Goal: Information Seeking & Learning: Learn about a topic

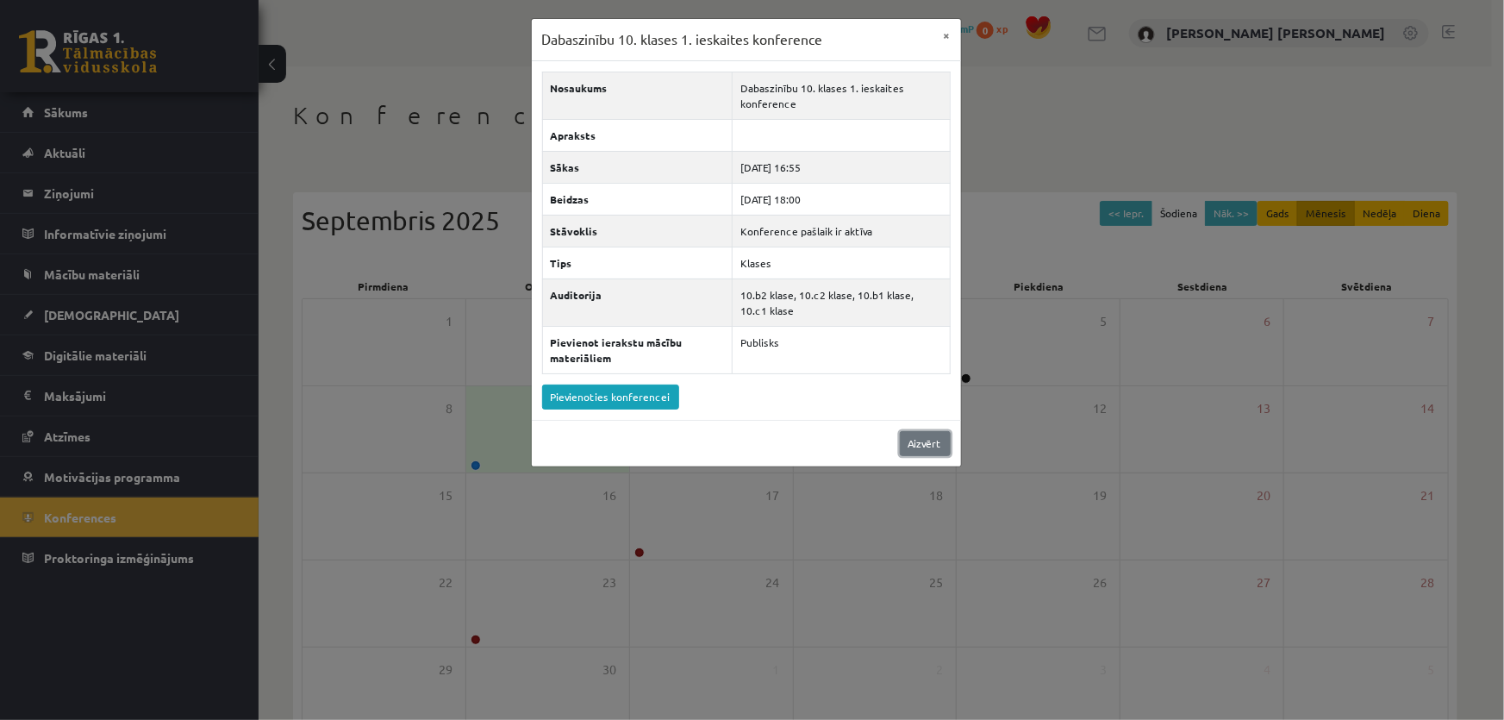
click at [925, 442] on link "Aizvērt" at bounding box center [925, 443] width 51 height 25
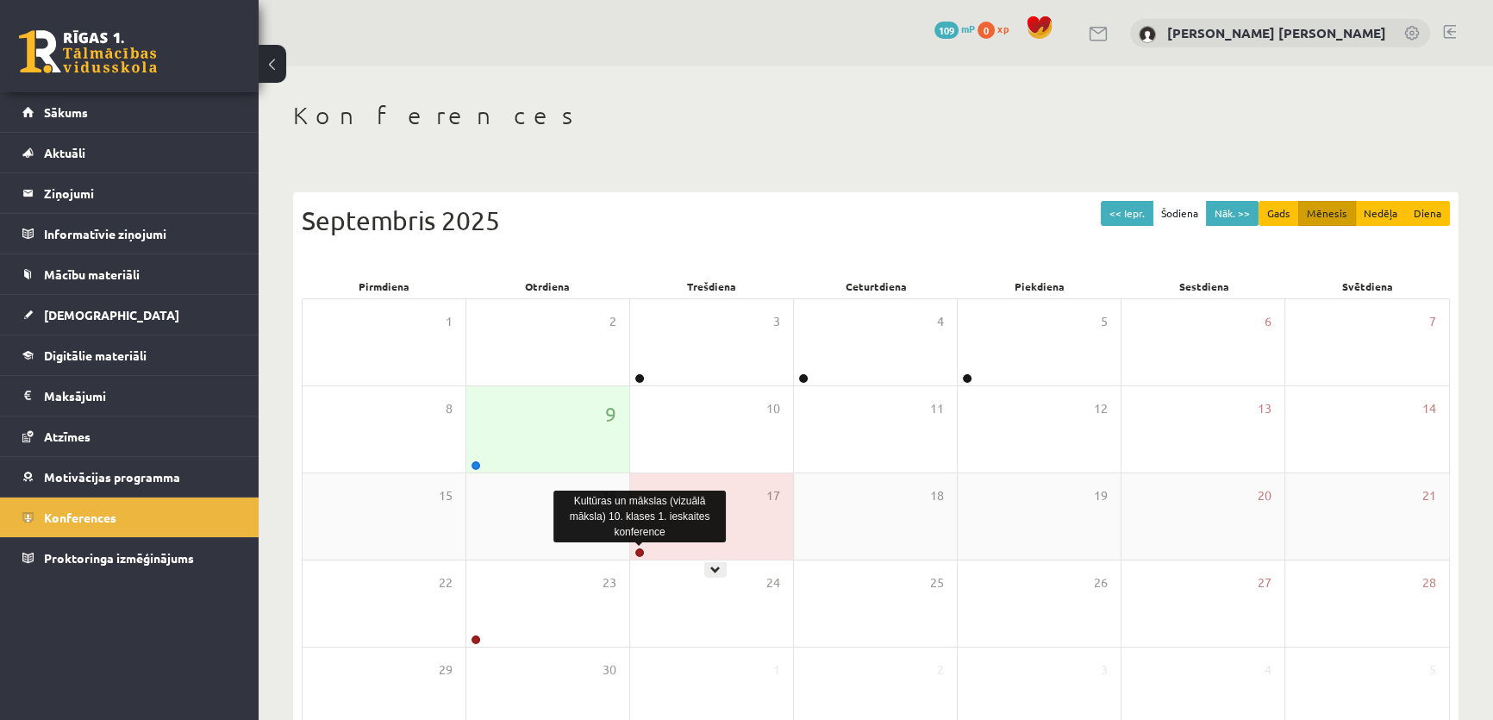
click at [638, 547] on link at bounding box center [639, 552] width 10 height 10
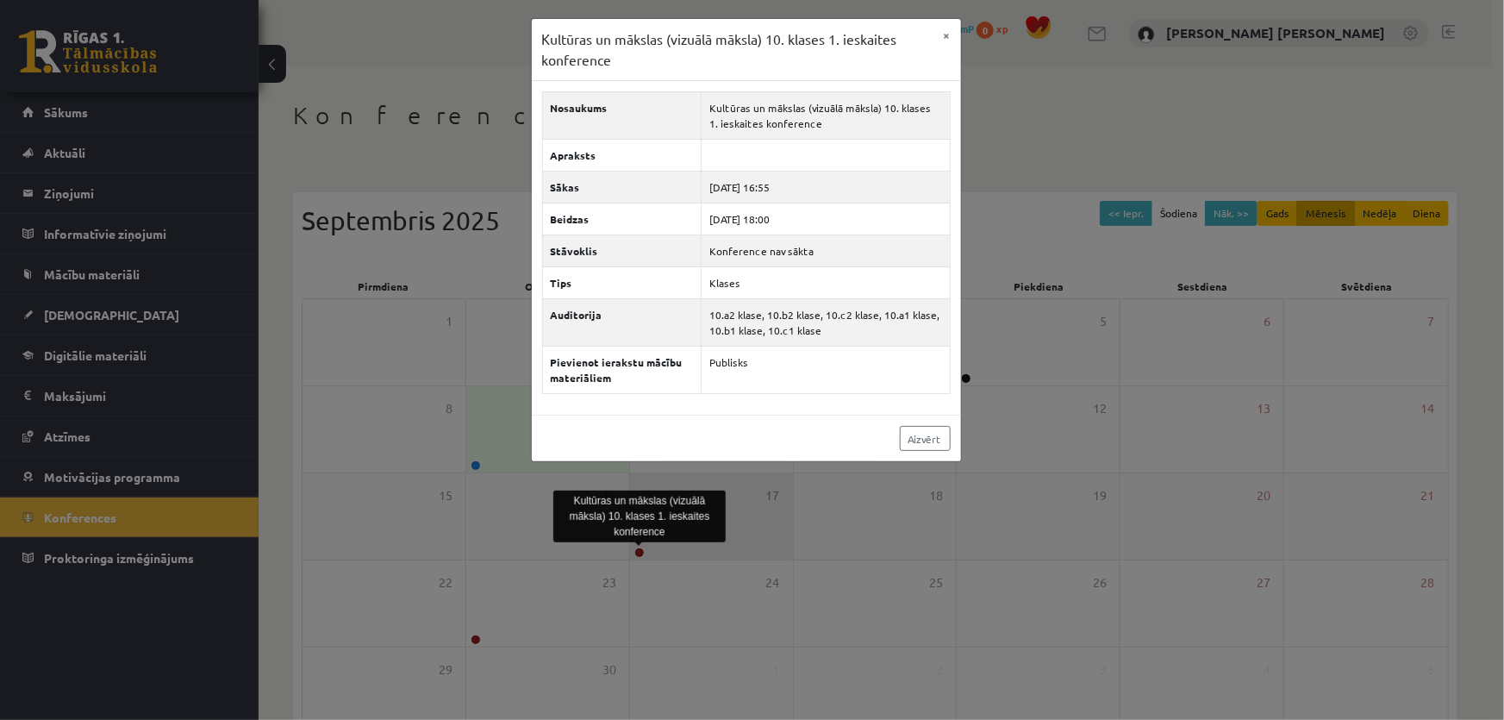
click at [638, 546] on div "Kultūras un mākslas (vizuālā māksla) 10. klases 1. ieskaites konference × Nosau…" at bounding box center [752, 360] width 1504 height 720
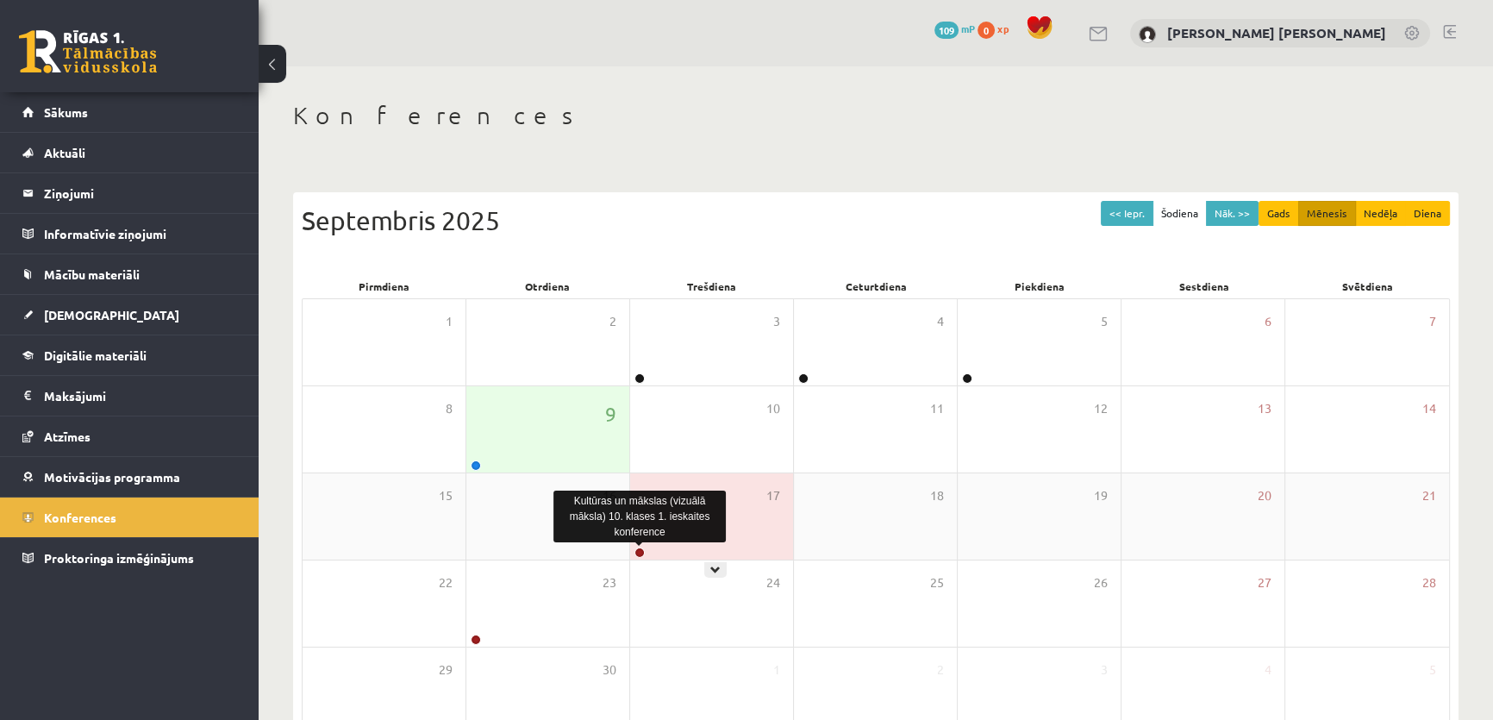
click at [638, 547] on link at bounding box center [639, 552] width 10 height 10
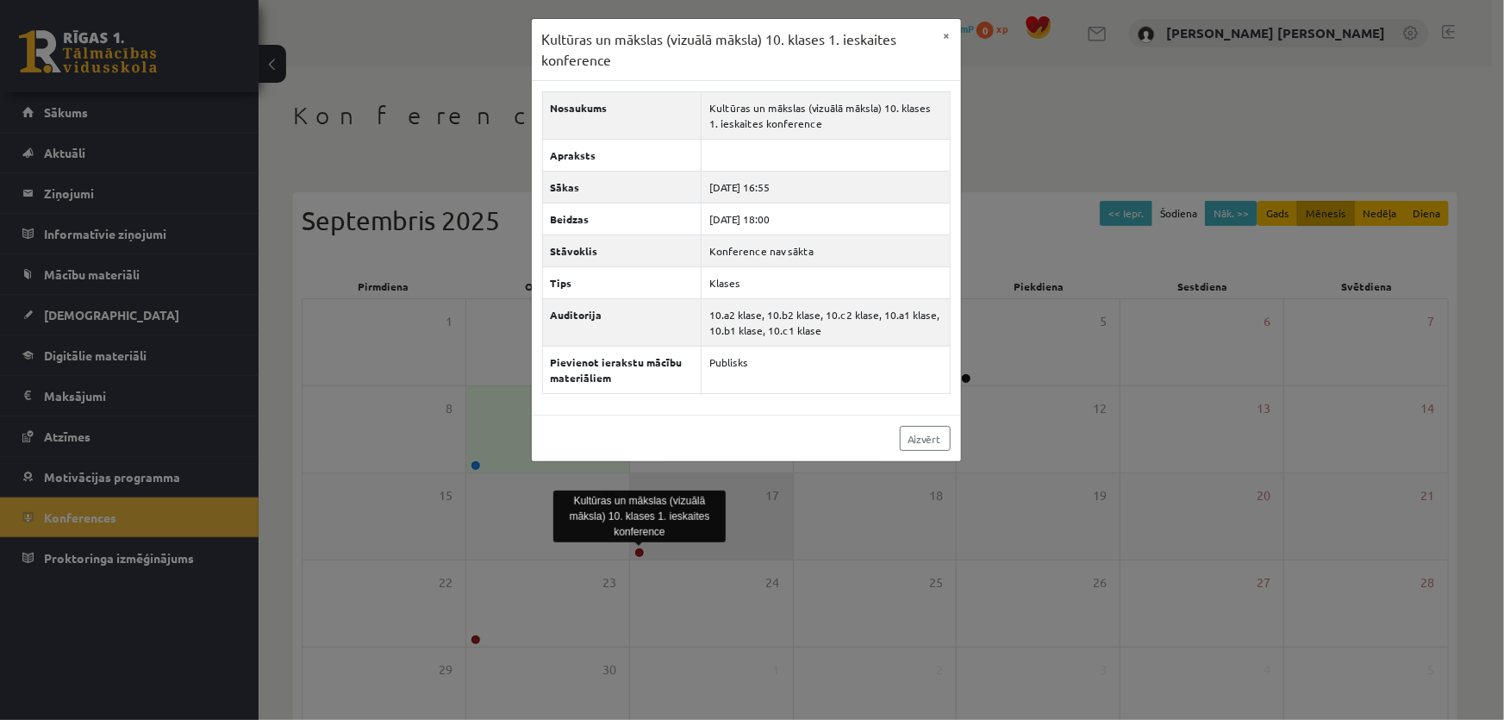
click at [638, 546] on div "Kultūras un mākslas (vizuālā māksla) 10. klases 1. ieskaites konference × Nosau…" at bounding box center [752, 360] width 1504 height 720
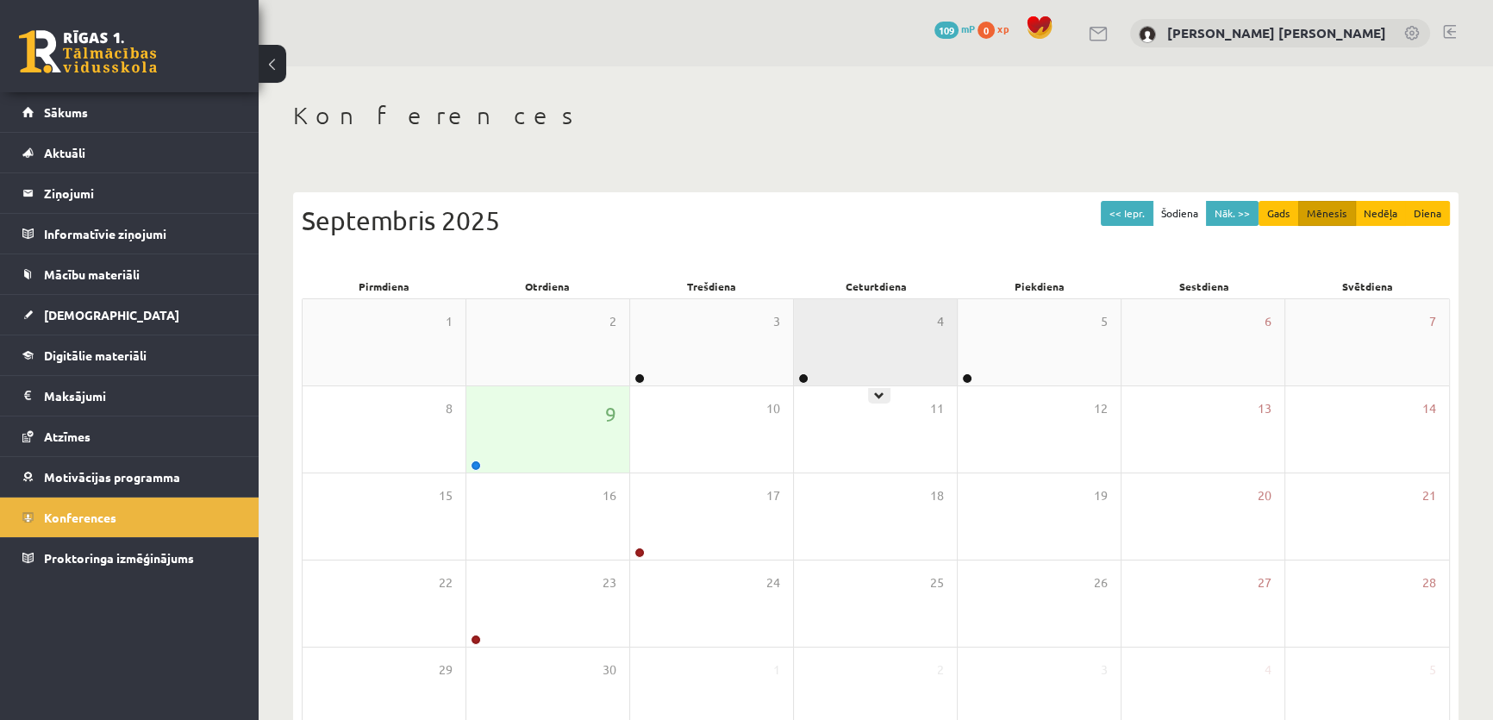
click at [814, 370] on div "4" at bounding box center [875, 342] width 163 height 86
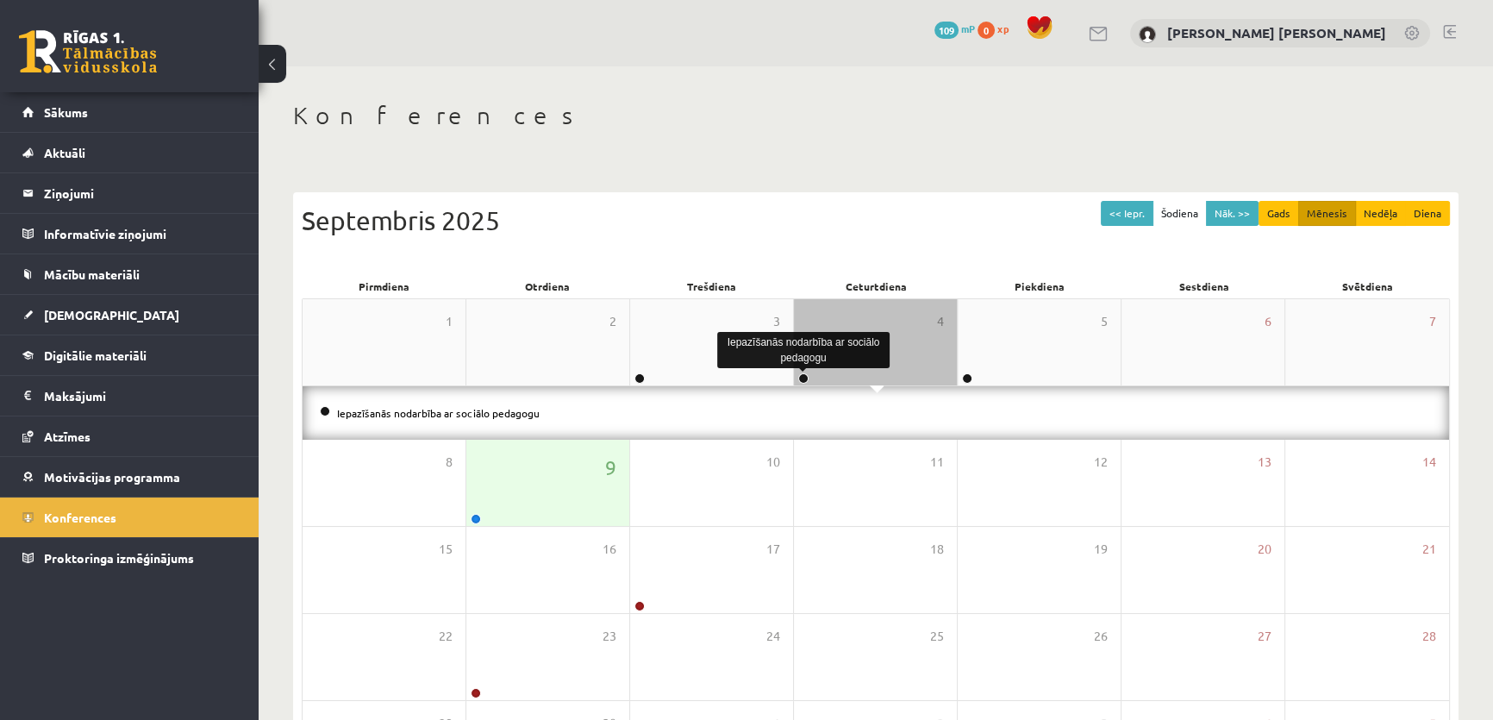
click at [805, 377] on link at bounding box center [803, 378] width 10 height 10
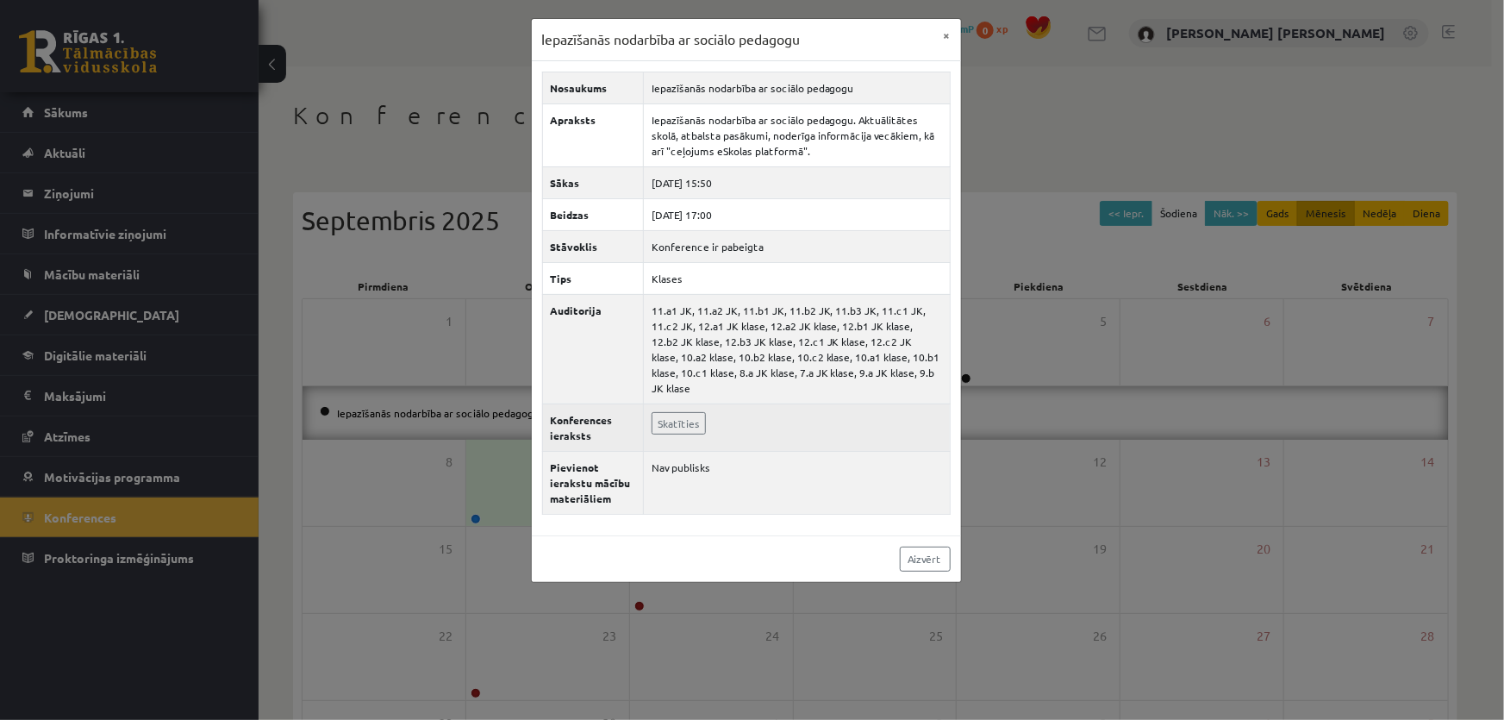
click at [679, 417] on td "Skatīties" at bounding box center [796, 426] width 307 height 47
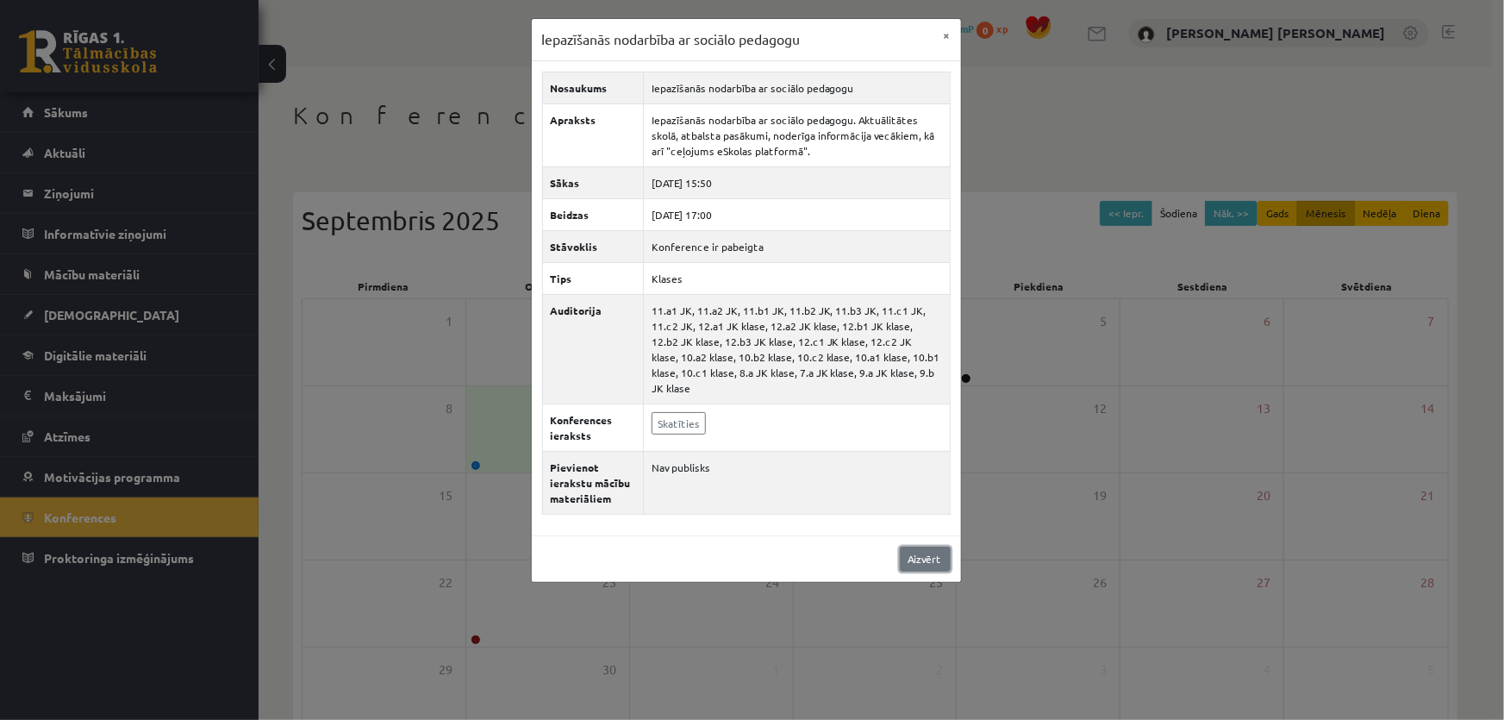
click at [906, 546] on link "Aizvērt" at bounding box center [925, 558] width 51 height 25
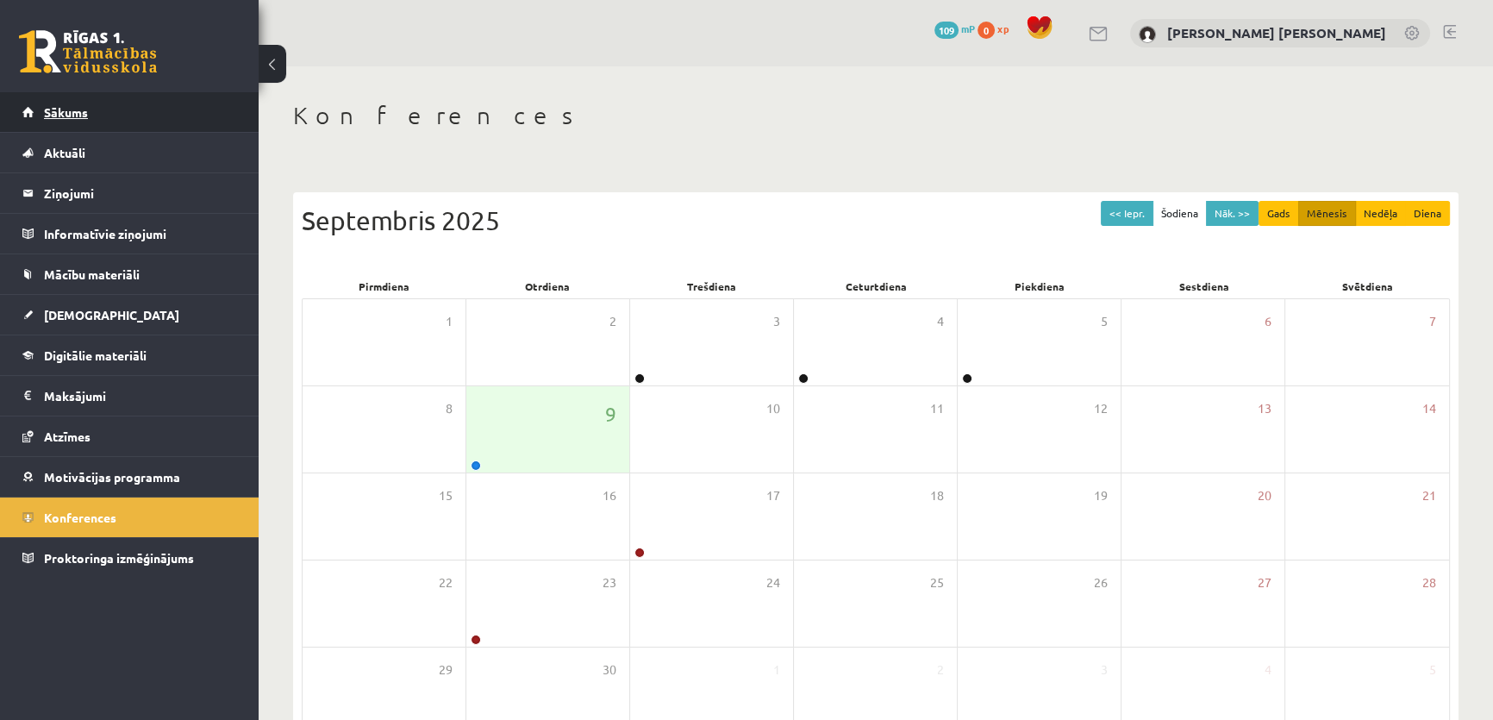
click at [63, 122] on link "Sākums" at bounding box center [129, 112] width 215 height 40
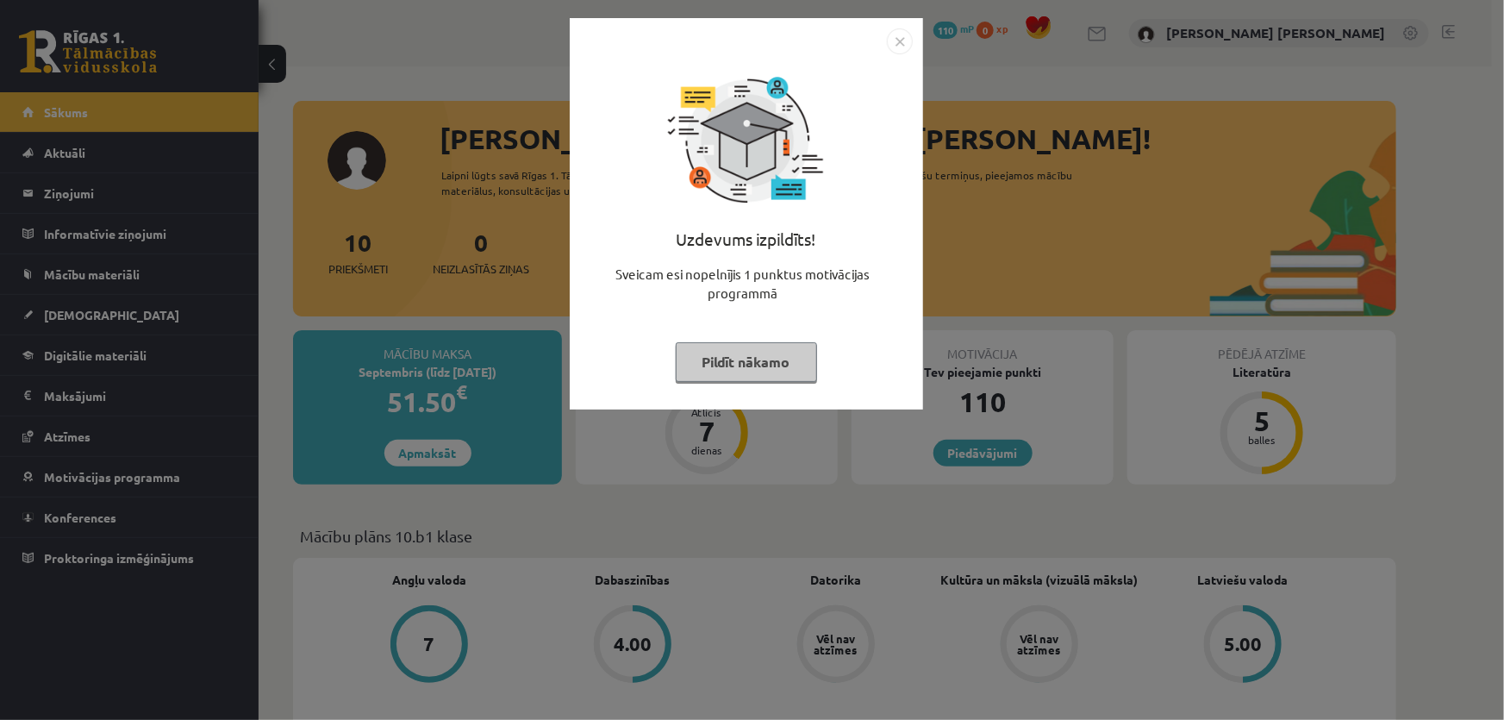
click at [896, 41] on img "Close" at bounding box center [900, 41] width 26 height 26
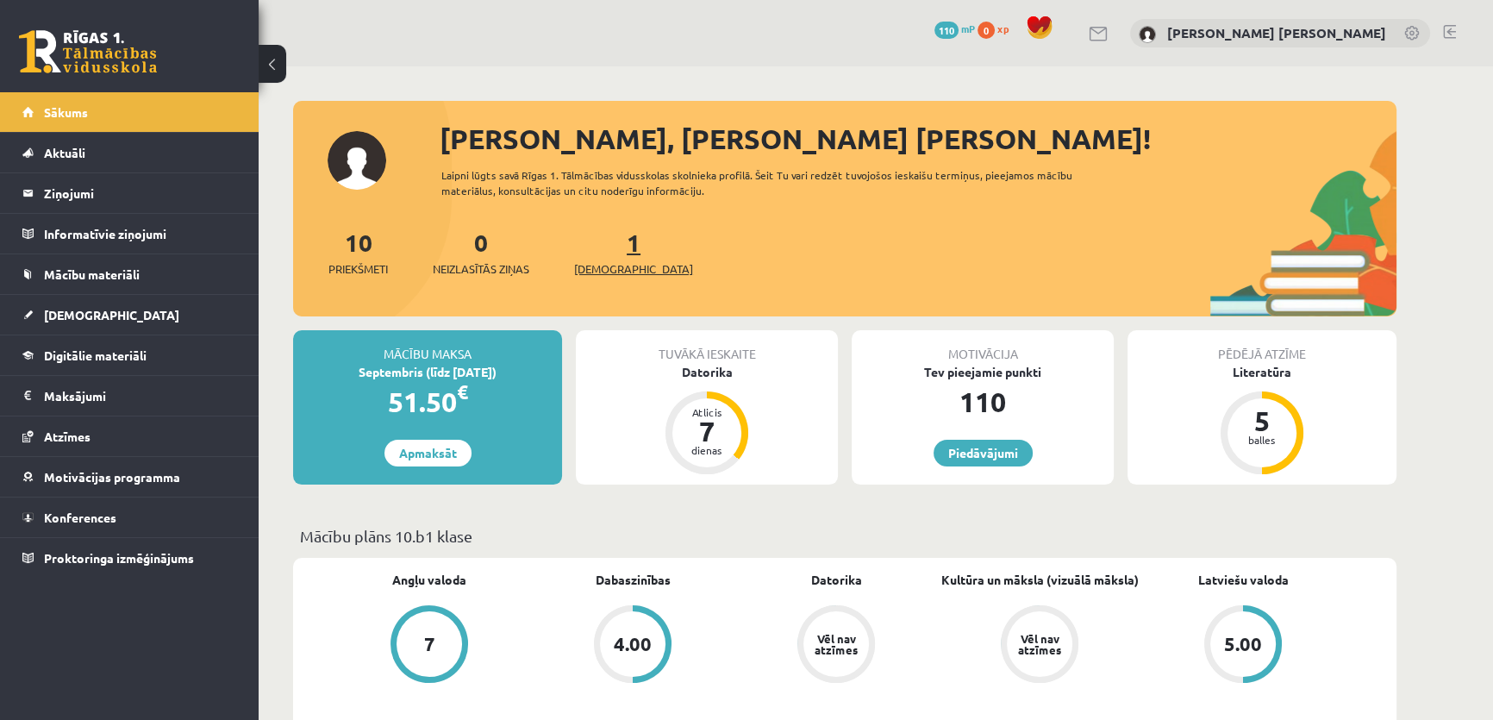
click at [607, 253] on link "1 Ieskaites" at bounding box center [633, 252] width 119 height 51
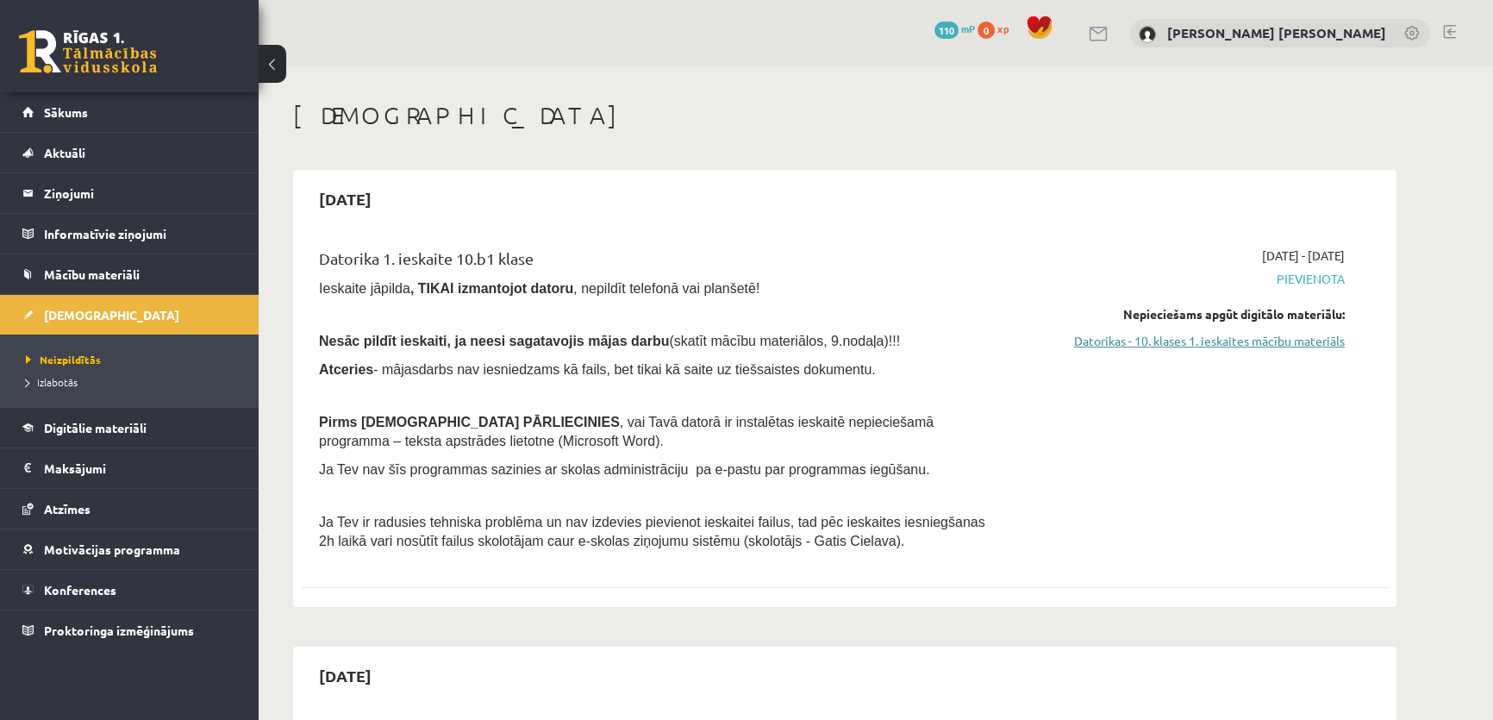
click at [1190, 333] on link "Datorikas - 10. klases 1. ieskaites mācību materiāls" at bounding box center [1182, 341] width 325 height 18
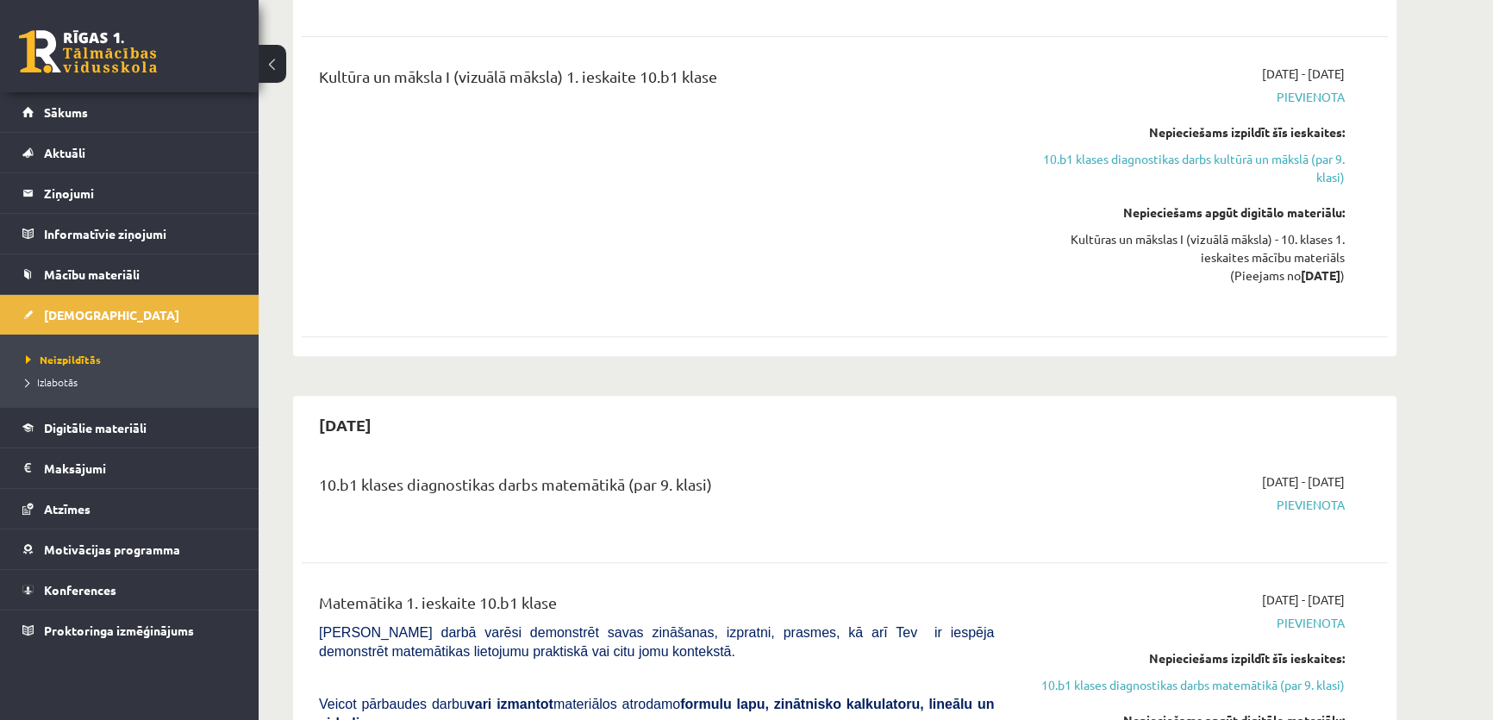
scroll to position [783, 0]
